Goal: Transaction & Acquisition: Register for event/course

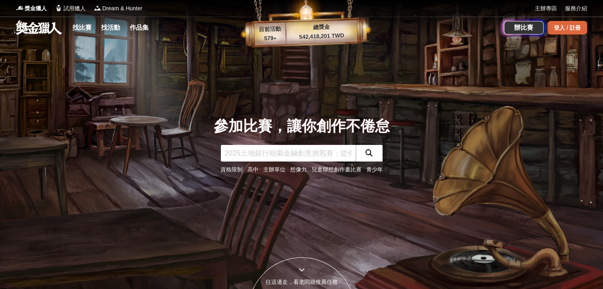
click at [571, 29] on div "登入 / 註冊" at bounding box center [567, 27] width 40 height 13
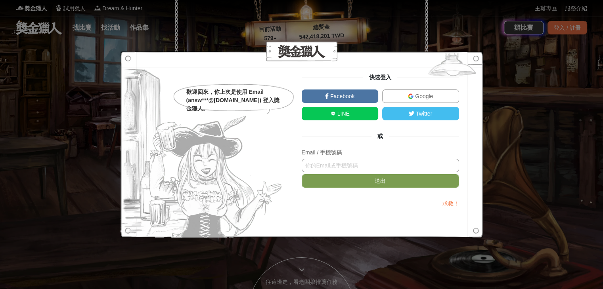
click at [353, 164] on input "text" at bounding box center [380, 165] width 157 height 13
type input "0"
type input "[EMAIL_ADDRESS][DOMAIN_NAME]"
click at [302, 174] on button "送出" at bounding box center [380, 180] width 157 height 13
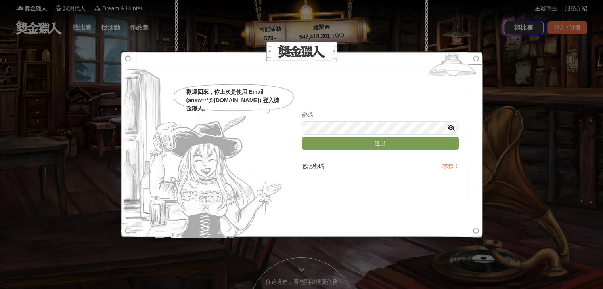
click at [302, 137] on button "送出" at bounding box center [380, 143] width 157 height 13
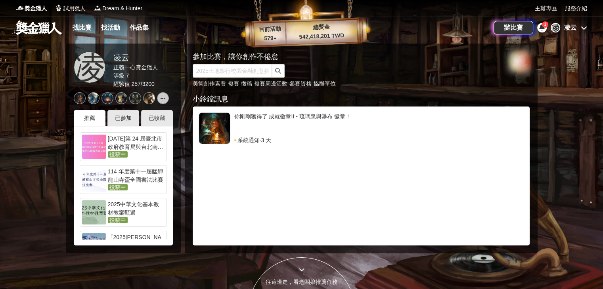
click at [571, 29] on div "凌云" at bounding box center [570, 28] width 13 height 10
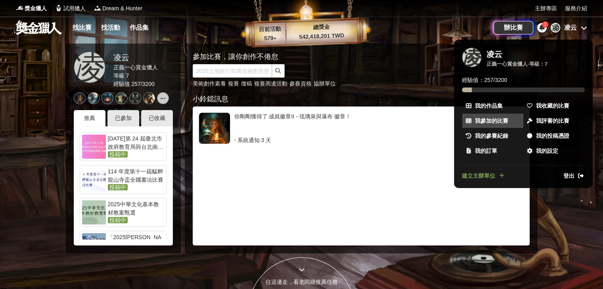
click at [497, 123] on span "我參加的比賽" at bounding box center [491, 121] width 33 height 8
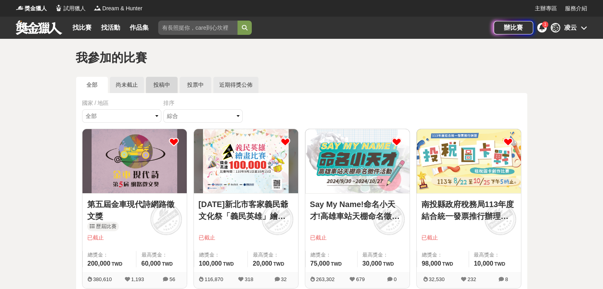
click at [159, 82] on link "投稿中" at bounding box center [162, 85] width 32 height 16
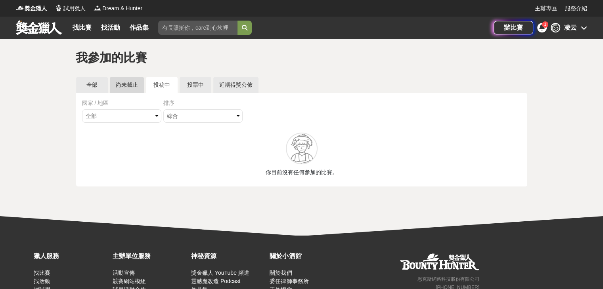
click at [121, 84] on link "尚未截止" at bounding box center [127, 85] width 34 height 16
click at [233, 81] on link "近期得獎公佈" at bounding box center [235, 85] width 45 height 16
click at [105, 82] on link "全部" at bounding box center [92, 85] width 32 height 16
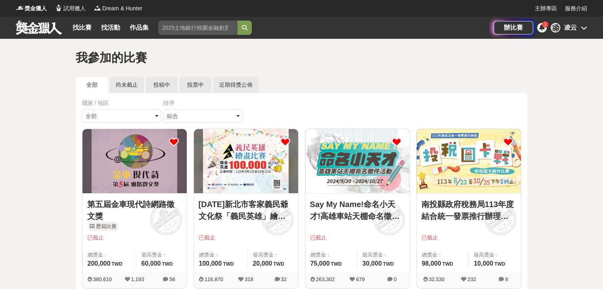
click at [582, 31] on icon at bounding box center [584, 28] width 6 height 6
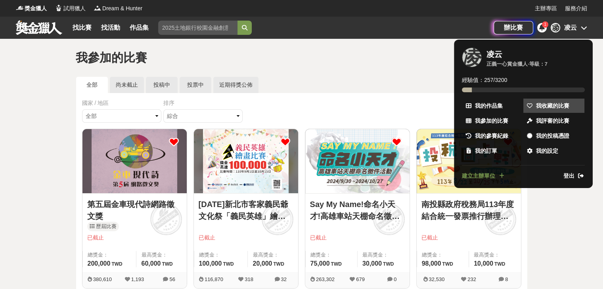
click at [568, 103] on span "我收藏的比賽" at bounding box center [552, 106] width 33 height 8
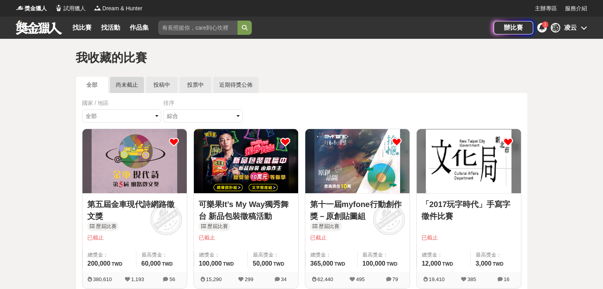
click at [127, 83] on link "尚未截止" at bounding box center [127, 85] width 34 height 16
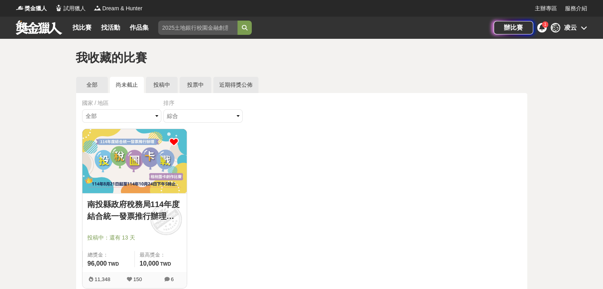
click at [127, 157] on img at bounding box center [134, 161] width 104 height 64
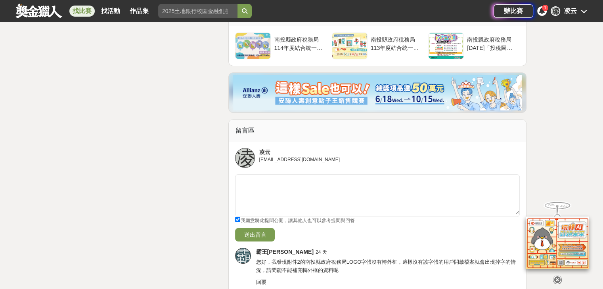
scroll to position [2854, 0]
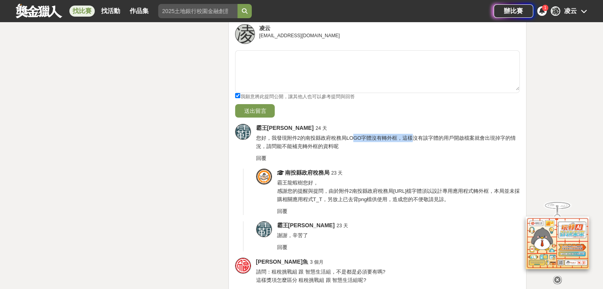
drag, startPoint x: 354, startPoint y: 149, endPoint x: 413, endPoint y: 150, distance: 59.5
click at [413, 149] on span "您好，我發現附件2的南投縣政府稅務局LOGO字體沒有轉外框，這樣沒有該字體的用戶開啟檔案就會出現掉字的情況，請問能不能補充轉外框的資料呢" at bounding box center [386, 142] width 260 height 14
click at [409, 154] on div "霸王龍蝦樹 24 天 您好，我發現附件2的南投縣政府稅務局LOGO字體沒有轉外框，這樣沒有該字體的用戶開啟檔案就會出現掉字的情況，請問能不能補充轉外框的資料呢…" at bounding box center [388, 143] width 264 height 38
drag, startPoint x: 294, startPoint y: 202, endPoint x: 488, endPoint y: 206, distance: 194.7
click at [489, 206] on div "南投縣政府稅務局 23 天 霸王龍蝦樹您好， 感謝您的提醒與提問，由於附件2南投縣政府稅務局LOGO.ai檔字體須以設計專用應用程式轉外框，本局並未採購相關應…" at bounding box center [398, 192] width 243 height 47
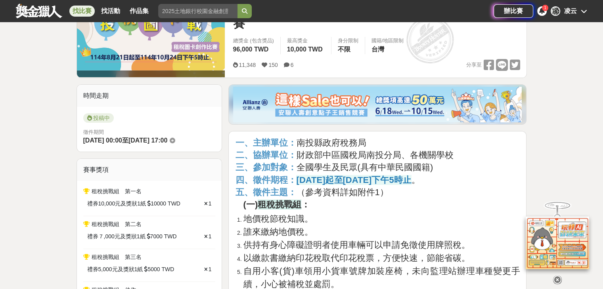
scroll to position [0, 0]
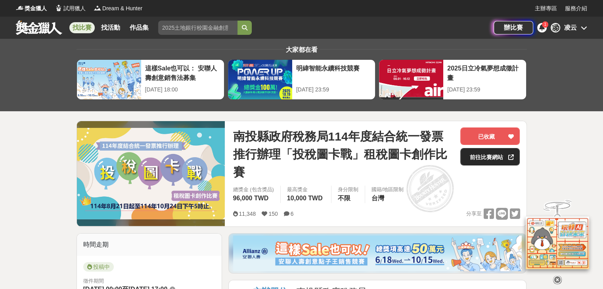
click at [478, 159] on link "前往比賽網站" at bounding box center [489, 156] width 59 height 17
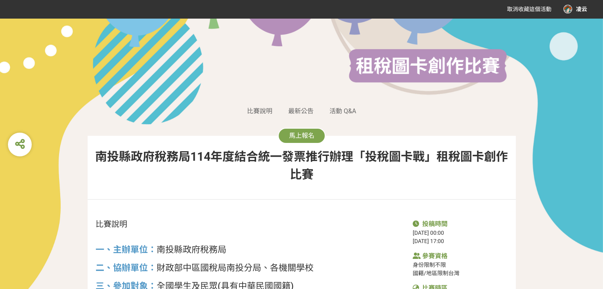
scroll to position [159, 0]
click at [310, 137] on span "馬上報名" at bounding box center [301, 136] width 25 height 8
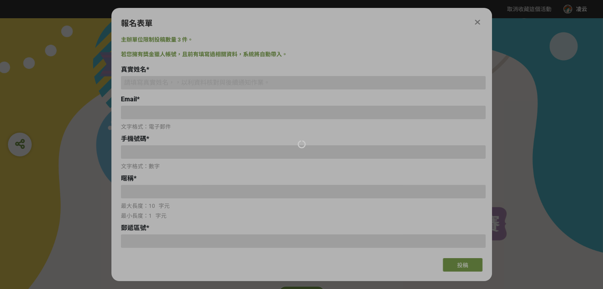
scroll to position [0, 0]
type input "7185272349486981446269402"
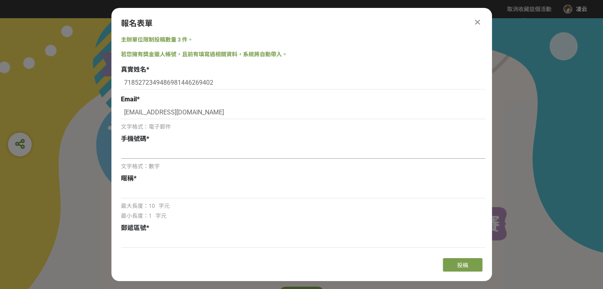
click at [160, 157] on input at bounding box center [303, 151] width 365 height 13
drag, startPoint x: 126, startPoint y: 115, endPoint x: 122, endPoint y: 115, distance: 4.4
click at [122, 115] on input "[EMAIL_ADDRESS][DOMAIN_NAME]" at bounding box center [303, 112] width 365 height 13
type input "[EMAIL_ADDRESS][DOMAIN_NAME]"
click at [148, 152] on input at bounding box center [303, 151] width 365 height 13
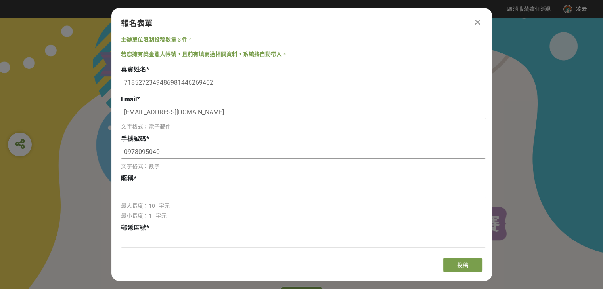
type input "0978095040"
click at [144, 191] on input at bounding box center [303, 191] width 365 height 13
drag, startPoint x: 220, startPoint y: 84, endPoint x: 107, endPoint y: 77, distance: 112.8
type input "5"
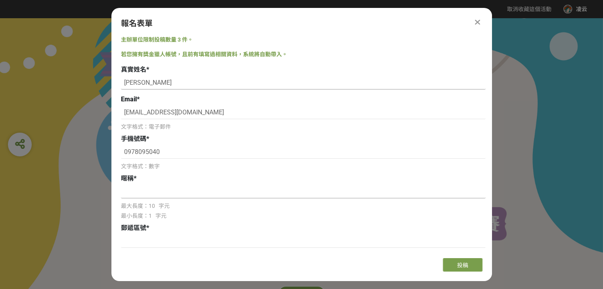
type input "[PERSON_NAME]"
click at [152, 194] on input at bounding box center [303, 191] width 365 height 13
type input "ㄗ"
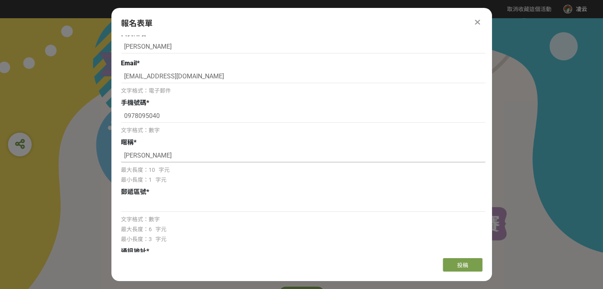
scroll to position [79, 0]
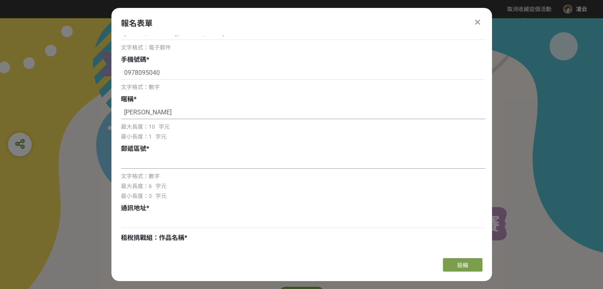
type input "[PERSON_NAME]"
click at [169, 167] on input at bounding box center [303, 161] width 365 height 13
type input "557"
click at [306, 223] on input at bounding box center [303, 221] width 365 height 13
type input "s"
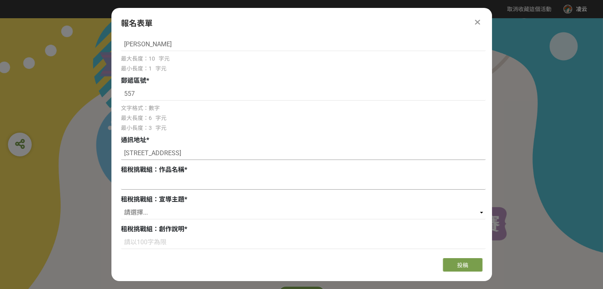
scroll to position [159, 0]
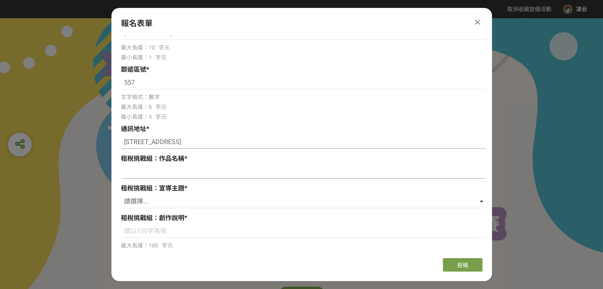
type input "[STREET_ADDRESS]"
click at [154, 168] on input at bounding box center [303, 171] width 365 height 13
paste input "年度中房屋買賣稅 誰來繳"
click at [176, 175] on input "年度中房屋買賣稅 誰來繳" at bounding box center [303, 171] width 365 height 13
drag, startPoint x: 209, startPoint y: 174, endPoint x: 0, endPoint y: 145, distance: 211.2
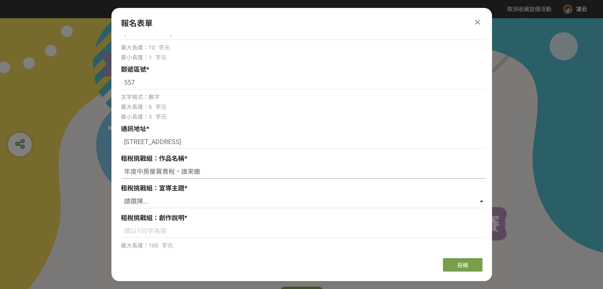
paste input "租稅挑戰組-年度中房屋買賣稅 房屋稅誰"
drag, startPoint x: 157, startPoint y: 171, endPoint x: 28, endPoint y: 153, distance: 130.2
drag, startPoint x: 174, startPoint y: 173, endPoint x: 146, endPoint y: 185, distance: 30.2
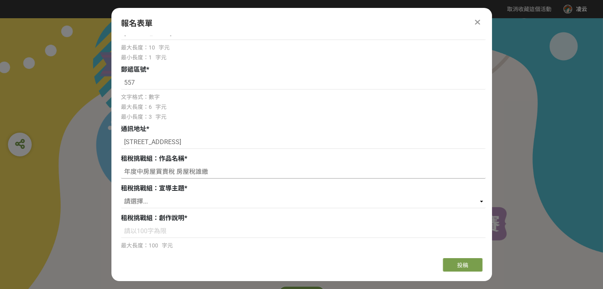
click at [178, 175] on input "年度中房屋買賣稅 房屋稅誰繳" at bounding box center [303, 171] width 365 height 13
type input "年度中房屋買賣稅，房屋稅誰繳？"
click at [160, 197] on select "請選擇... 1.地價稅節稅知識 2.誰來繳納地價稅 3.供持有身心障礙證明者使用車輛可以申請免徵使用牌照稅 4.以繳款書繳納印花稅取代印花稅票，方便快速，節…" at bounding box center [303, 201] width 365 height 13
click at [162, 203] on select "請選擇... 1.地價稅節稅知識 2.誰來繳納地價稅 3.供持有身心障礙證明者使用車輛可以申請免徵使用牌照稅 4.以繳款書繳納印花稅取代印花稅票，方便快速，節…" at bounding box center [303, 201] width 365 height 13
click at [159, 210] on div "請選擇... 1.地價稅節稅知識 2.誰來繳納地價稅 3.供持有身心障礙證明者使用車輛可以申請免徵使用牌照稅 4.以繳款書繳納印花稅取代印花稅票，方便快速，節…" at bounding box center [303, 202] width 365 height 15
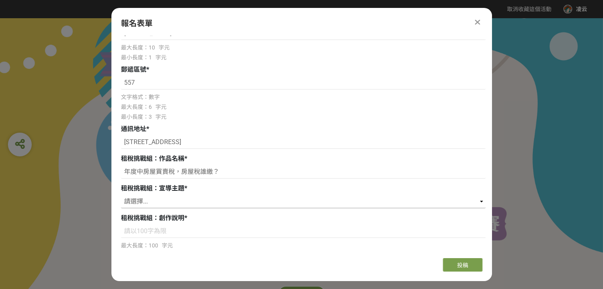
click at [163, 205] on select "請選擇... 1.地價稅節稅知識 2.誰來繳納地價稅 3.供持有身心障礙證明者使用車輛可以申請免徵使用牌照稅 4.以繳款書繳納印花稅取代印花稅票，方便快速，節…" at bounding box center [303, 201] width 365 height 13
select select "12.年度中房屋買賣，該年度房屋稅誰來繳"
click at [121, 195] on select "請選擇... 1.地價稅節稅知識 2.誰來繳納地價稅 3.供持有身心障礙證明者使用車輛可以申請免徵使用牌照稅 4.以繳款書繳納印花稅取代印花稅票，方便快速，節…" at bounding box center [303, 201] width 365 height 13
click at [159, 227] on input at bounding box center [303, 231] width 365 height 13
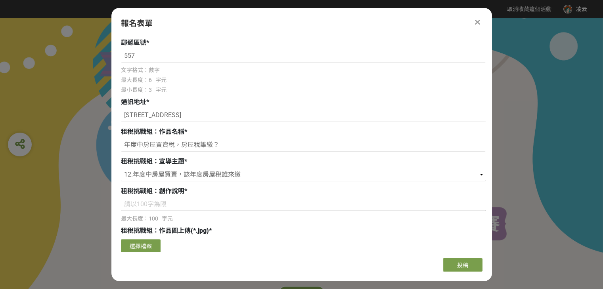
scroll to position [238, 0]
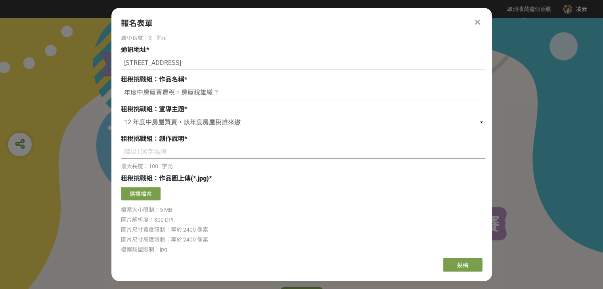
click at [170, 153] on input at bounding box center [303, 151] width 365 height 13
type input "以"
drag, startPoint x: 201, startPoint y: 156, endPoint x: 230, endPoint y: 155, distance: 28.9
click at [230, 155] on input "已蹺蹺板為時間軸，軸點為課徵" at bounding box center [303, 151] width 365 height 13
click at [314, 148] on input "已蹺蹺板為時間軸，軸點為納稅基準日，兩端分別為房屋移轉登記" at bounding box center [303, 151] width 365 height 13
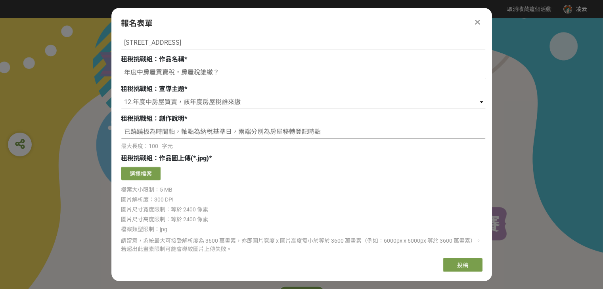
scroll to position [277, 0]
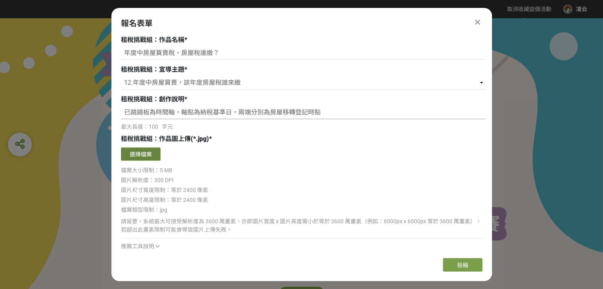
type input "已蹺蹺板為時間軸，軸點為納稅基準日，兩端分別為房屋移轉登記時點"
click at [148, 153] on button "選擇檔案" at bounding box center [141, 153] width 40 height 13
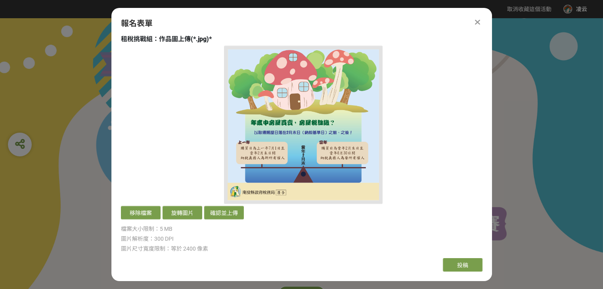
scroll to position [396, 0]
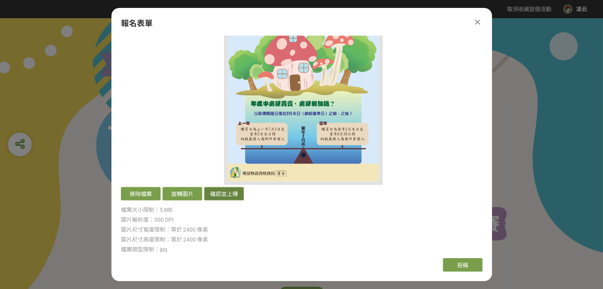
click at [231, 195] on button "確認並上傳" at bounding box center [224, 193] width 40 height 13
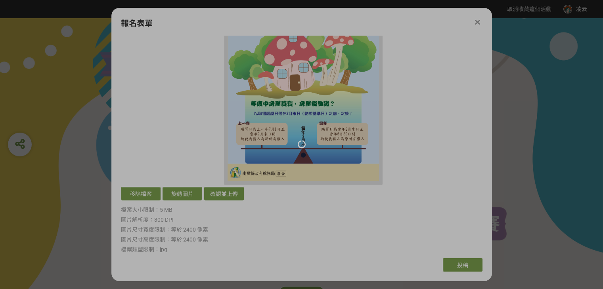
scroll to position [238, 0]
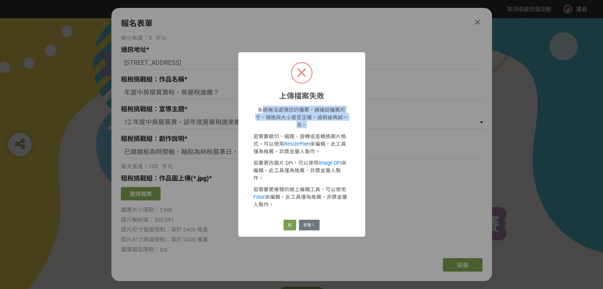
drag, startPoint x: 261, startPoint y: 121, endPoint x: 356, endPoint y: 126, distance: 95.7
click at [356, 126] on div "系統無法處理您的檔案，請確認檔案尺寸、規格與大小是否正確，或稍後再試一次。 若需要裁切、縮圖、旋轉或是轉換圖片格式，可以使用 ResizePixel 來編輯，…" at bounding box center [301, 157] width 127 height 113
click at [290, 220] on button "好" at bounding box center [289, 225] width 13 height 11
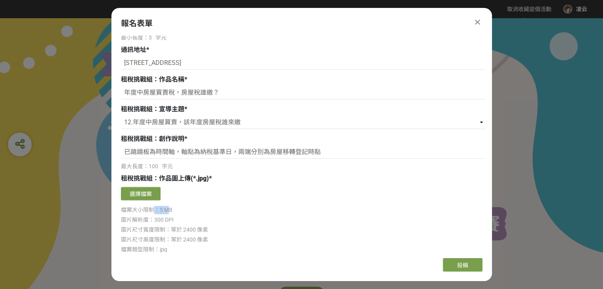
drag, startPoint x: 156, startPoint y: 209, endPoint x: 170, endPoint y: 209, distance: 13.5
click at [170, 209] on span "檔案大小限制：5 MB" at bounding box center [147, 210] width 52 height 6
click at [171, 212] on span "檔案大小限制：5 MB" at bounding box center [147, 210] width 52 height 6
drag, startPoint x: 160, startPoint y: 225, endPoint x: 203, endPoint y: 224, distance: 43.2
click at [203, 224] on div "確認上傳 取消 旋轉圖片 選擇檔案 檔案大小限制：5 MB 圖片解析度：300 DPI 圖片尺寸寬度限制：等於 2400 像素 圖片尺寸高度限制：等於 240…" at bounding box center [303, 237] width 365 height 105
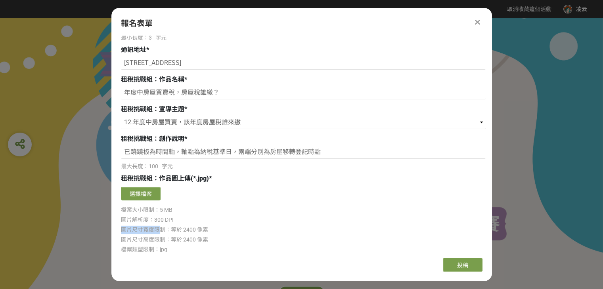
click at [203, 223] on div "圖片解析度：300 DPI" at bounding box center [303, 220] width 365 height 8
click at [151, 191] on button "選擇檔案" at bounding box center [141, 193] width 40 height 13
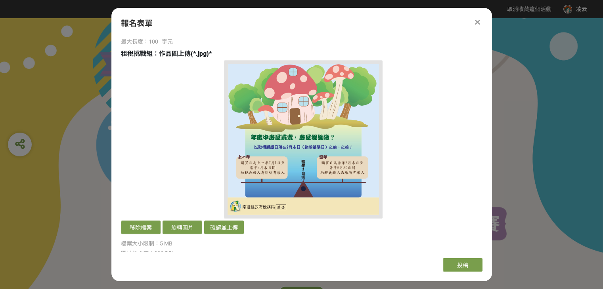
scroll to position [436, 0]
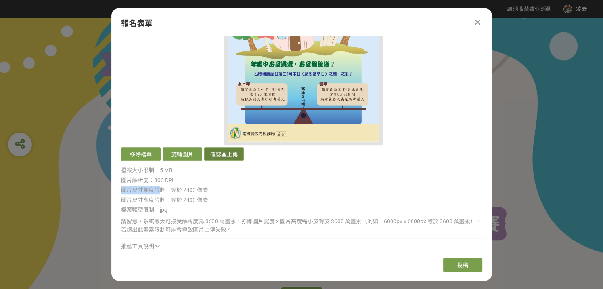
click at [230, 156] on button "確認並上傳" at bounding box center [224, 153] width 40 height 13
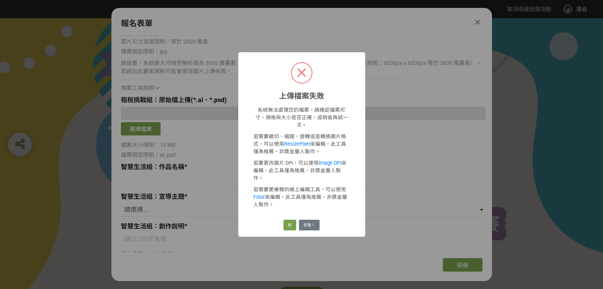
scroll to position [277, 0]
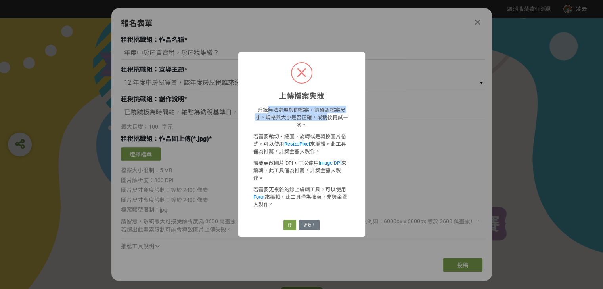
drag, startPoint x: 263, startPoint y: 120, endPoint x: 315, endPoint y: 126, distance: 52.3
click at [315, 126] on p "系統無法處理您的檔案，請確認檔案尺寸、規格與大小是否正確，或稍後再試一次。" at bounding box center [301, 117] width 97 height 23
click at [304, 220] on button "求救！" at bounding box center [309, 225] width 21 height 11
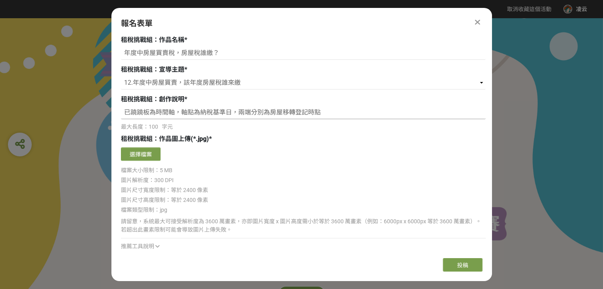
drag, startPoint x: 122, startPoint y: 111, endPoint x: 360, endPoint y: 135, distance: 238.6
click at [360, 135] on div "真實姓名 * [PERSON_NAME] * [EMAIL_ADDRESS][DOMAIN_NAME] 文字格式：電子郵件 手機號碼 * 0978095040…" at bounding box center [303, 284] width 365 height 992
click at [152, 155] on button "選擇檔案" at bounding box center [141, 153] width 40 height 13
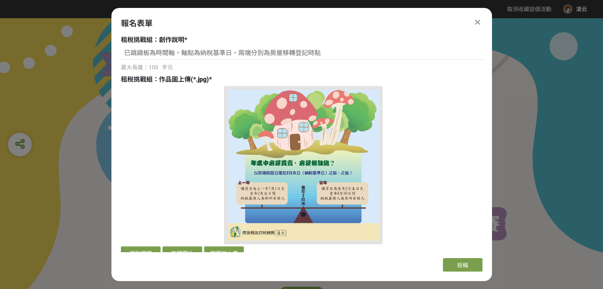
scroll to position [476, 0]
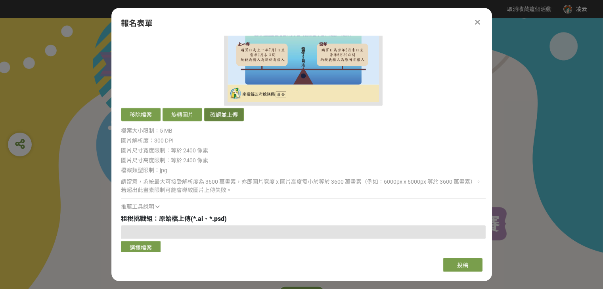
click at [233, 118] on button "確認並上傳" at bounding box center [224, 114] width 40 height 13
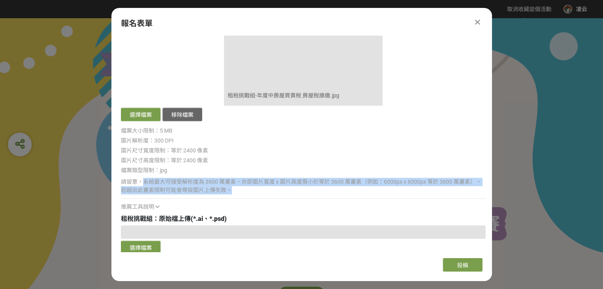
drag, startPoint x: 144, startPoint y: 180, endPoint x: 424, endPoint y: 188, distance: 280.0
click at [424, 188] on div "請留意，系統最大可接受解析度為 3600 萬畫素，亦即圖片寬度 x 圖片高度需小於等於 3600 萬畫素（例如：6000px x 6000px 等於 3600…" at bounding box center [303, 186] width 365 height 17
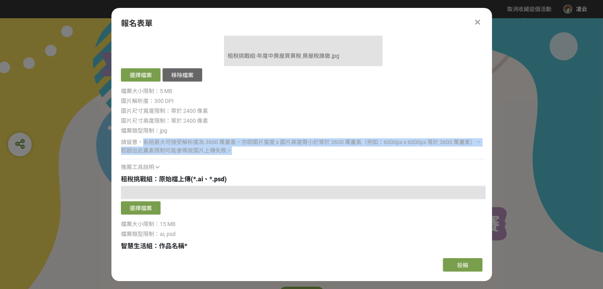
scroll to position [515, 0]
click at [139, 210] on button "選擇檔案" at bounding box center [141, 207] width 40 height 13
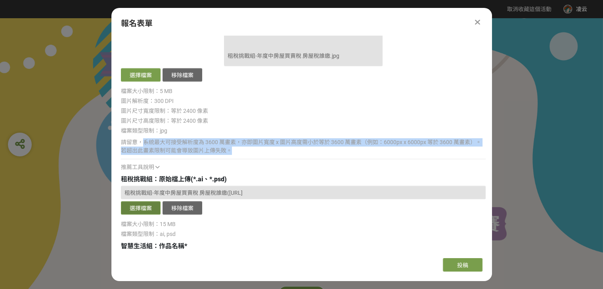
click at [140, 209] on button "選擇檔案" at bounding box center [141, 207] width 40 height 13
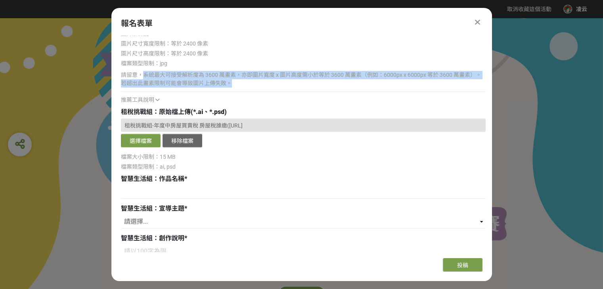
scroll to position [595, 0]
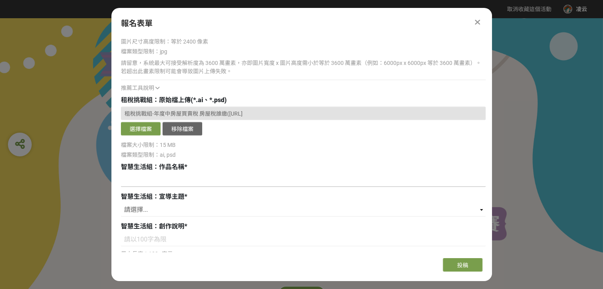
click at [198, 181] on input at bounding box center [303, 180] width 365 height 13
click at [204, 184] on input at bounding box center [303, 180] width 365 height 13
paste input "災損減稅3步驟"
type input "災損減稅3步驟"
click at [187, 216] on select "請選擇... 1.地方稅智慧客服及LINE官方帳號 2.全功能櫃臺免下車取件服務 3.E化稅單不漏接 環保又便利 4.雲端發票四部曲，每期加開專屬獎項，獎金拿…" at bounding box center [303, 209] width 365 height 13
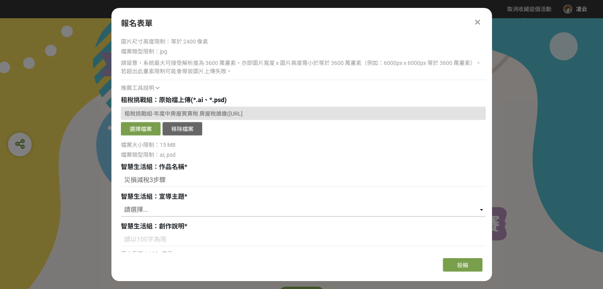
select select "11.遭不可抗力災害 災損減稅3步驟"
click at [121, 203] on select "請選擇... 1.地方稅智慧客服及LINE官方帳號 2.全功能櫃臺免下車取件服務 3.E化稅單不漏接 環保又便利 4.雲端發票四部曲，每期加開專屬獎項，獎金拿…" at bounding box center [303, 209] width 365 height 13
click at [144, 239] on input at bounding box center [303, 239] width 365 height 13
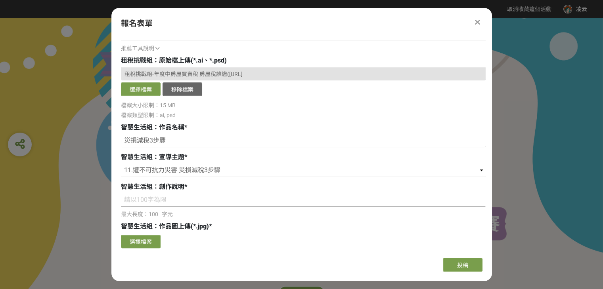
scroll to position [674, 0]
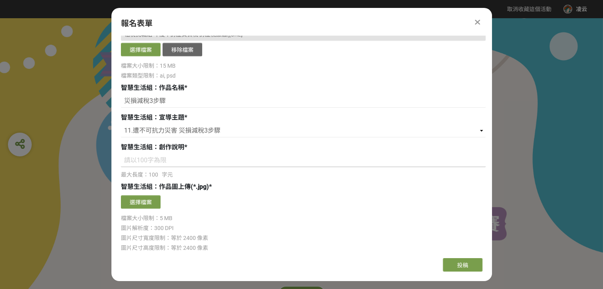
click at [206, 161] on input at bounding box center [303, 160] width 365 height 13
click at [184, 162] on input at bounding box center [303, 160] width 365 height 13
type input "已"
type input "ㄈ"
click at [133, 159] on input "已風雨過大土石流致使災損" at bounding box center [303, 160] width 365 height 13
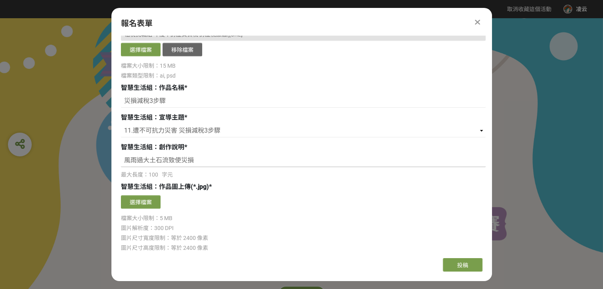
drag, startPoint x: 136, startPoint y: 161, endPoint x: 148, endPoint y: 159, distance: 12.1
click at [148, 159] on input "風雨過大土石流致使災損" at bounding box center [303, 160] width 365 height 13
click at [123, 161] on input "風雨過大土石流致使災損" at bounding box center [303, 160] width 365 height 13
click at [138, 162] on input "風雨過大土石流致使災損" at bounding box center [303, 160] width 365 height 13
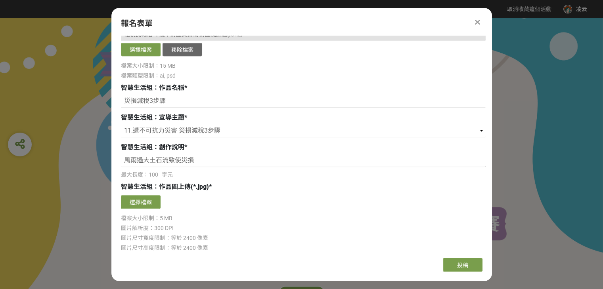
drag, startPoint x: 132, startPoint y: 161, endPoint x: 111, endPoint y: 162, distance: 21.0
click at [111, 162] on div "主辦單位限制投稿數量 3 件。 若您擁有獎金獵人帳號，且前有填寫過相關資料，系統將自動帶入。 真實姓名 * [PERSON_NAME] * [EMAIL_AD…" at bounding box center [301, 144] width 381 height 216
click at [149, 160] on input "雨勢過大土石流致使災損" at bounding box center [303, 160] width 365 height 13
drag, startPoint x: 168, startPoint y: 162, endPoint x: 179, endPoint y: 159, distance: 11.7
click at [179, 159] on input "雨勢過大土石流致使災損" at bounding box center [303, 160] width 365 height 13
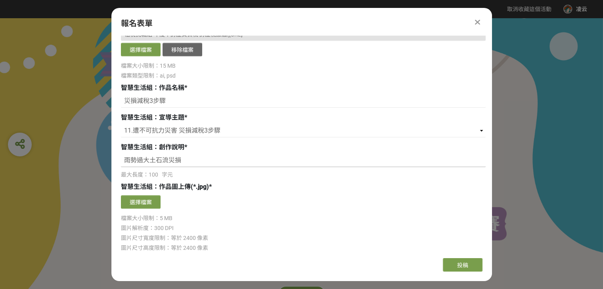
click at [143, 161] on input "雨勢過大土石流災損" at bounding box center [303, 160] width 365 height 13
drag, startPoint x: 143, startPoint y: 161, endPoint x: 149, endPoint y: 161, distance: 5.2
click at [149, 161] on input "雨勢過大土石流災損" at bounding box center [303, 160] width 365 height 13
paste input "致使"
click at [174, 161] on input "雨勢過致使土石流災損" at bounding box center [303, 160] width 365 height 13
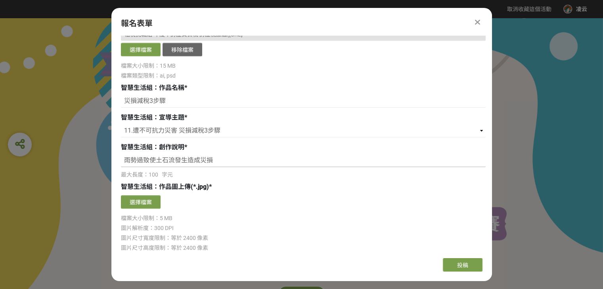
click at [223, 162] on input "雨勢過致使土石流發生造成災損" at bounding box center [303, 160] width 365 height 13
drag, startPoint x: 201, startPoint y: 158, endPoint x: 207, endPoint y: 159, distance: 5.6
click at [207, 159] on input "雨勢過致使土石流發生造成災損" at bounding box center [303, 160] width 365 height 13
type input "雨勢過致使土石流發生造成損失"
click at [145, 200] on button "選擇檔案" at bounding box center [141, 201] width 40 height 13
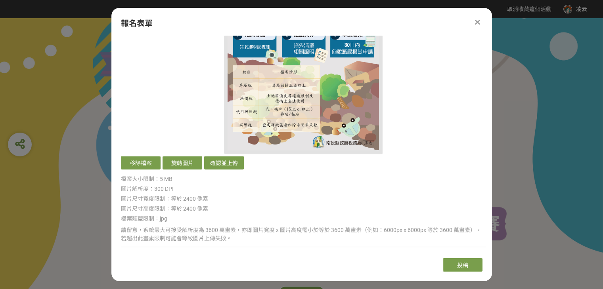
scroll to position [872, 0]
click at [220, 161] on button "確認並上傳" at bounding box center [224, 162] width 40 height 13
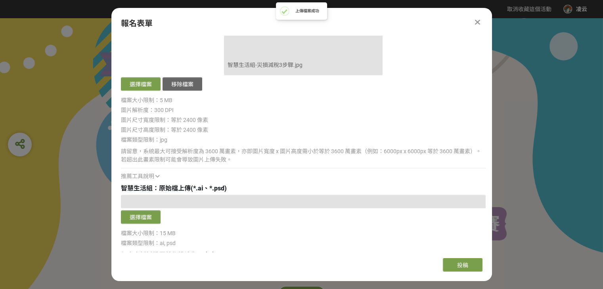
scroll to position [951, 0]
click at [143, 215] on button "選擇檔案" at bounding box center [141, 216] width 40 height 13
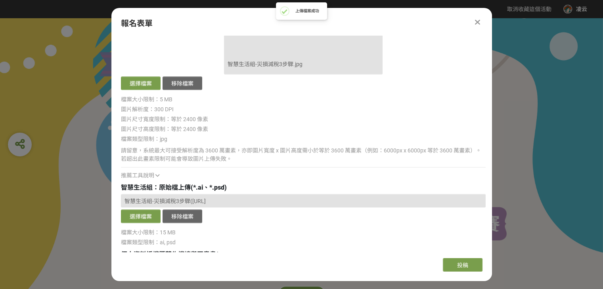
scroll to position [1070, 0]
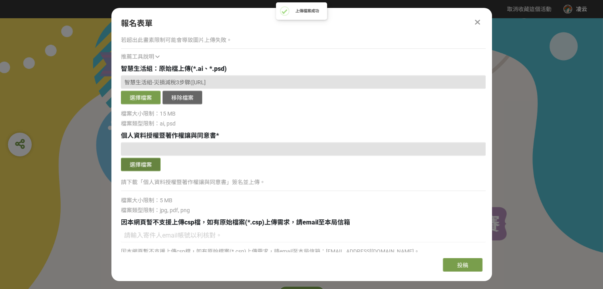
click at [136, 164] on button "選擇檔案" at bounding box center [141, 164] width 40 height 13
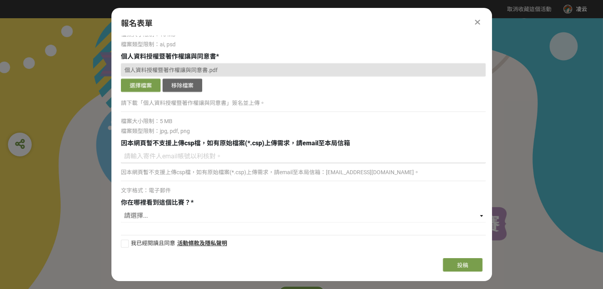
scroll to position [1151, 0]
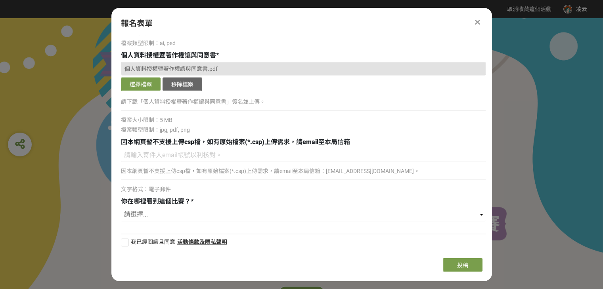
drag, startPoint x: 122, startPoint y: 138, endPoint x: 365, endPoint y: 133, distance: 243.4
drag, startPoint x: 124, startPoint y: 201, endPoint x: 200, endPoint y: 205, distance: 76.6
click at [200, 205] on div "你在哪裡看到這個比賽？ *" at bounding box center [303, 202] width 365 height 10
click at [178, 216] on select "請選擇... 南投縣政府稅務局官網 投稅洽洽Facebook粉絲專頁 獎金獵人(網站首頁、email等) 校園宣傳(網站、海報、DM等) 親友分享 路過看到 …" at bounding box center [303, 214] width 365 height 13
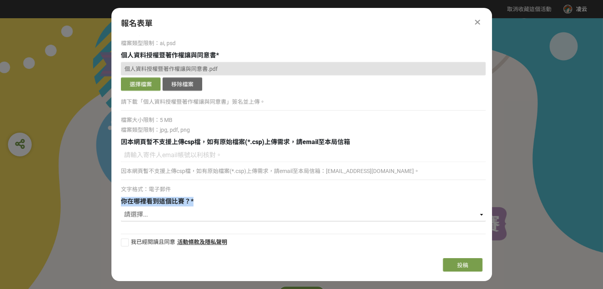
select select "獎金獵人(網站首頁、email等)"
click at [121, 208] on select "請選擇... 南投縣政府稅務局官網 投稅洽洽Facebook粉絲專頁 獎金獵人(網站首頁、email等) 校園宣傳(網站、海報、DM等) 親友分享 路過看到 …" at bounding box center [303, 214] width 365 height 13
click at [157, 241] on span "我已經閱讀且同意" at bounding box center [153, 242] width 44 height 6
click at [126, 241] on input "我已經閱讀且同意" at bounding box center [123, 242] width 5 height 5
checkbox input "false"
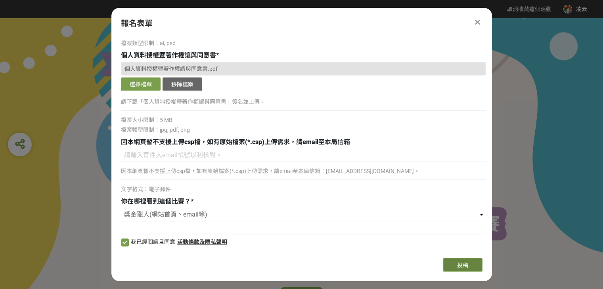
click at [456, 266] on button "投稿" at bounding box center [463, 264] width 40 height 13
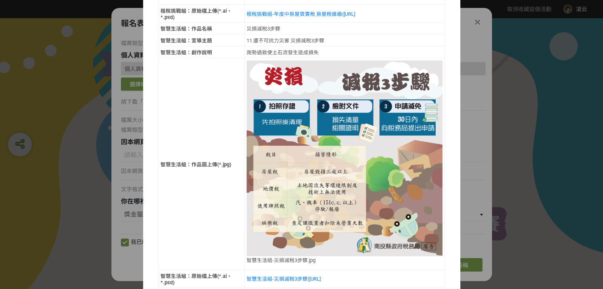
scroll to position [317, 0]
